Goal: Find specific page/section: Find specific page/section

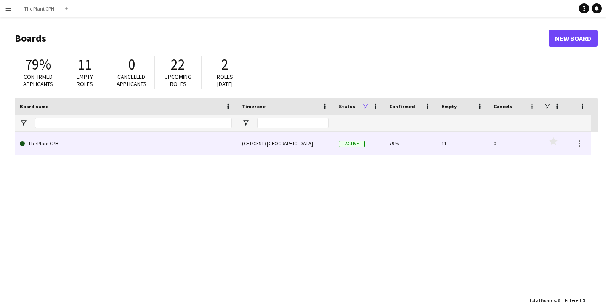
click at [269, 150] on div "(CET/CEST) [GEOGRAPHIC_DATA]" at bounding box center [285, 143] width 97 height 23
click at [247, 143] on div "(CET/CEST) [GEOGRAPHIC_DATA]" at bounding box center [285, 143] width 97 height 23
click at [34, 139] on link "The Plant CPH" at bounding box center [126, 144] width 212 height 24
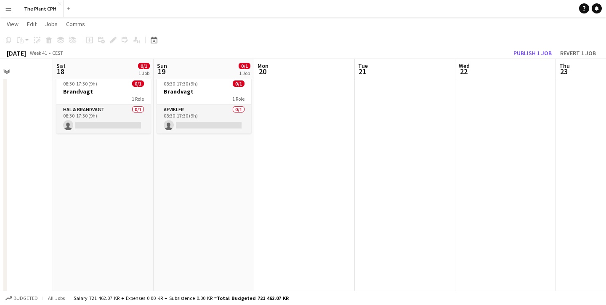
scroll to position [0, 345]
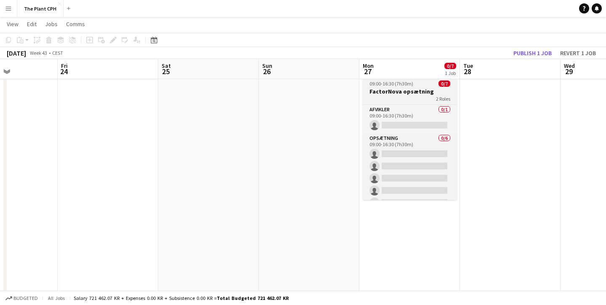
click at [408, 99] on div "2 Roles" at bounding box center [410, 98] width 94 height 7
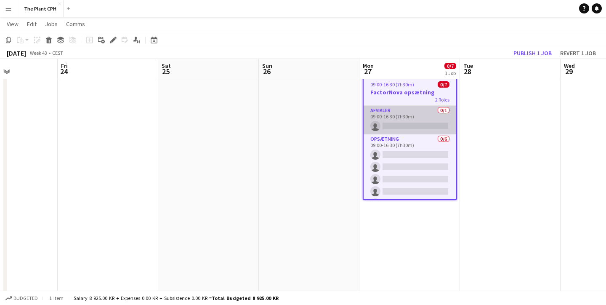
click at [412, 117] on app-card-role "Afvikler 0/1 09:00-16:30 (7h30m) single-neutral-actions" at bounding box center [409, 120] width 93 height 29
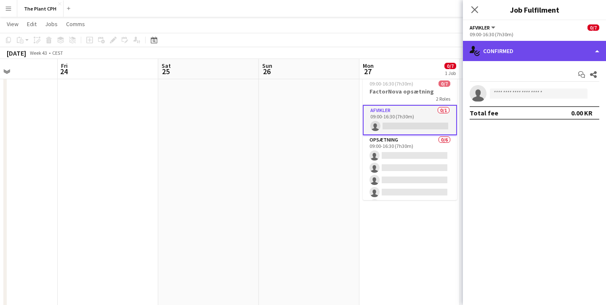
click at [548, 55] on div "single-neutral-actions-check-2 Confirmed" at bounding box center [534, 51] width 143 height 20
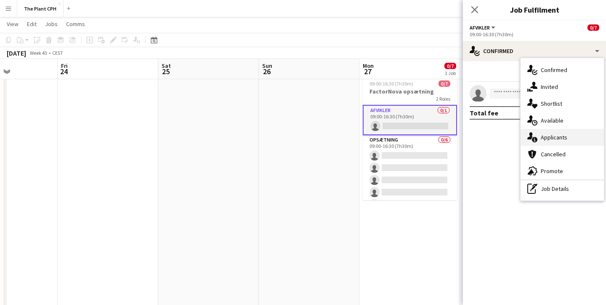
click at [551, 130] on div "single-neutral-actions-information Applicants" at bounding box center [561, 137] width 83 height 17
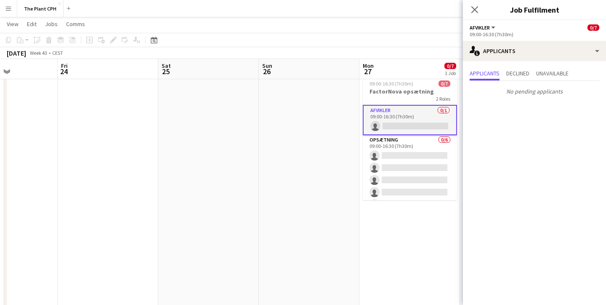
click at [482, 8] on div "Close pop-in" at bounding box center [475, 9] width 24 height 19
click at [474, 8] on icon "Close pop-in" at bounding box center [474, 9] width 8 height 8
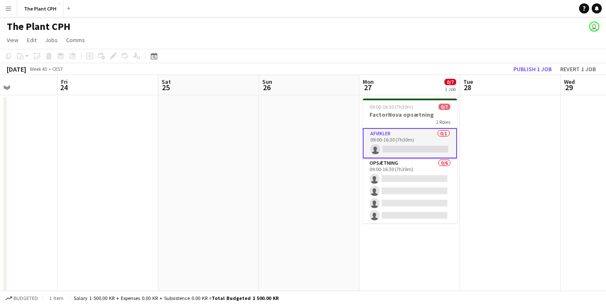
scroll to position [0, 0]
click at [458, 47] on app-page-menu "View Day view expanded Day view collapsed Month view Date picker Jump to [DATE]…" at bounding box center [303, 41] width 606 height 16
